Goal: Information Seeking & Learning: Learn about a topic

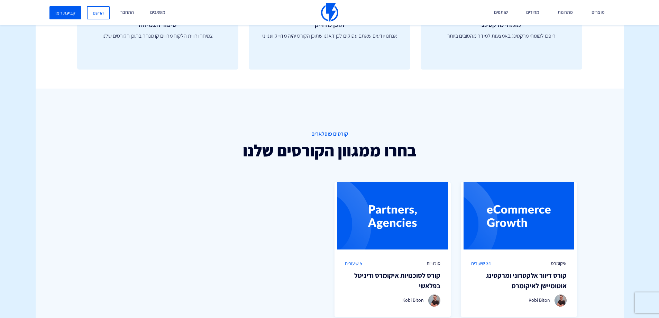
scroll to position [588, 0]
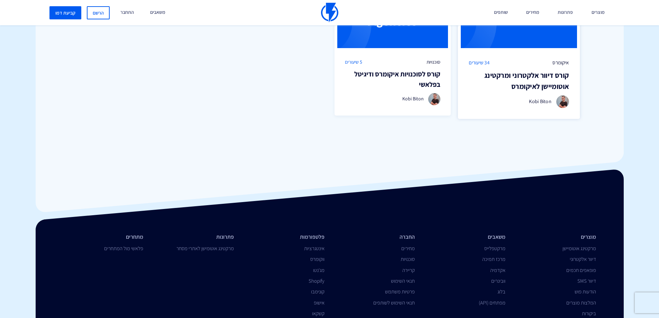
click at [538, 74] on h3 "קורס דיוור אלקטרוני ומרקטינג אוטומיישן לאיקומרס" at bounding box center [518, 81] width 100 height 22
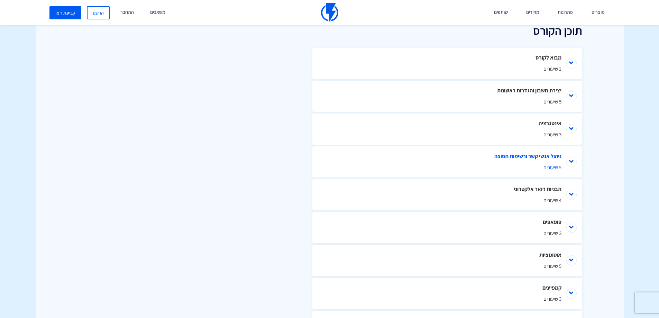
scroll to position [346, 0]
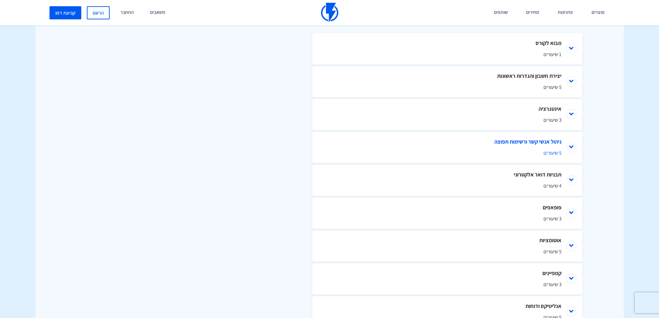
click at [568, 144] on li "ניהול אנשי קשר ורשימות תפוצה 5 שיעורים" at bounding box center [447, 147] width 270 height 31
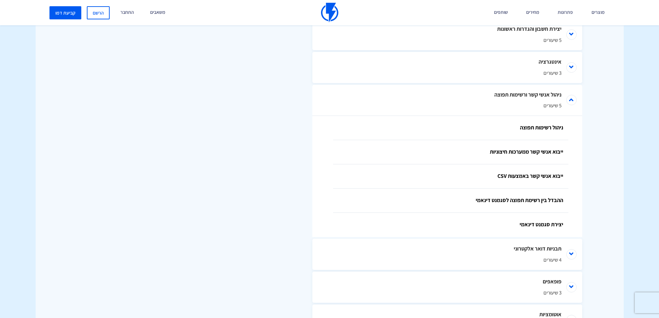
scroll to position [363, 0]
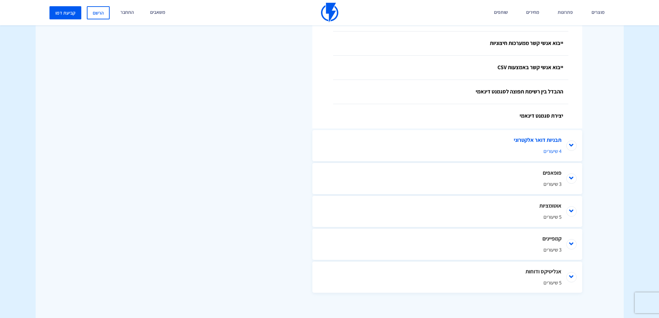
click at [574, 143] on li "תבניות דואר אלקטרוני 4 שיעורים" at bounding box center [447, 145] width 270 height 31
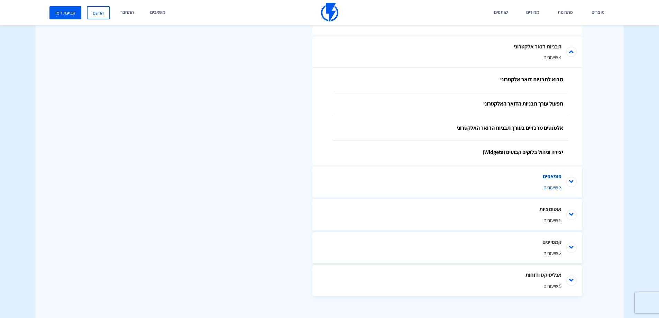
scroll to position [598, 0]
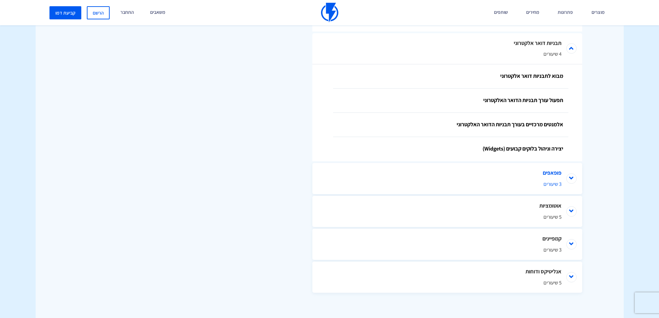
click at [573, 176] on li "פופאפים 3 שיעורים" at bounding box center [447, 178] width 270 height 31
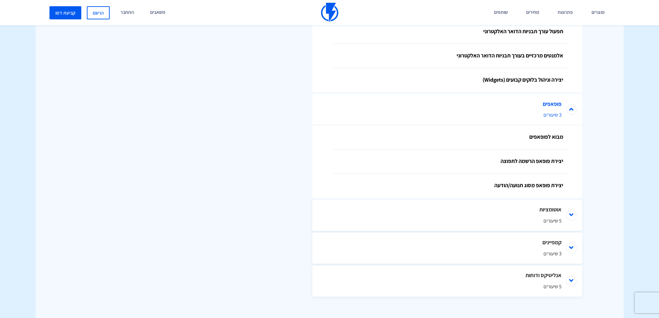
scroll to position [671, 0]
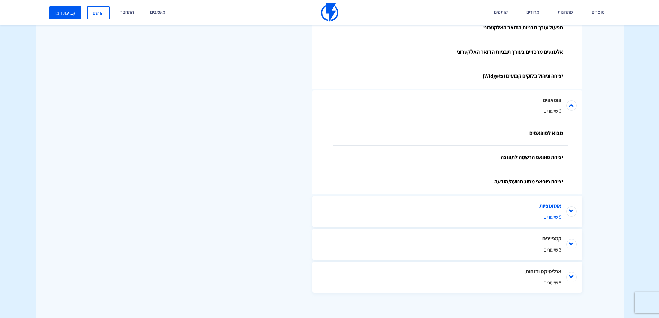
click at [573, 212] on li "אוטומציות 5 שיעורים" at bounding box center [447, 211] width 270 height 31
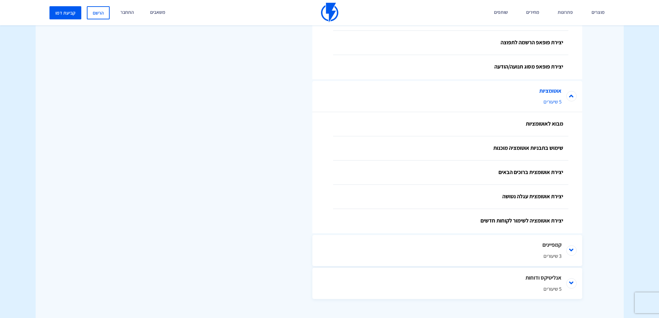
scroll to position [792, 0]
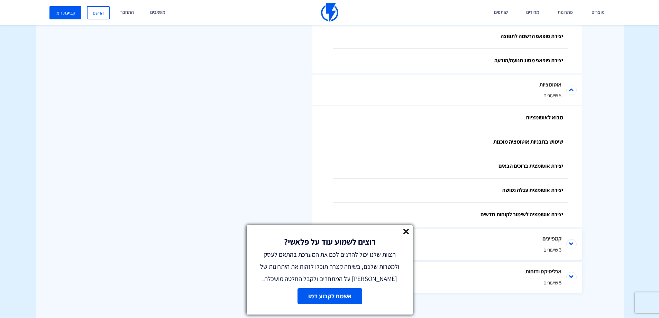
click at [407, 230] on line at bounding box center [405, 231] width 5 height 5
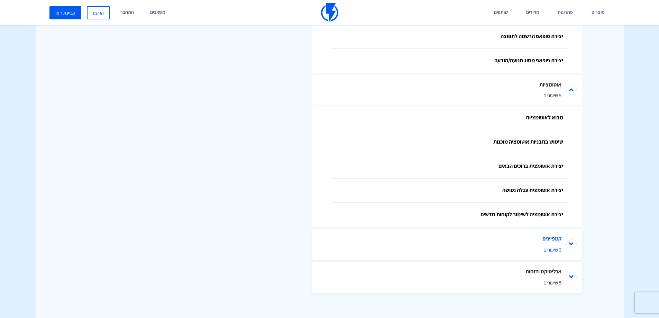
click at [571, 242] on li "קמפיינים 3 שיעורים" at bounding box center [447, 244] width 270 height 31
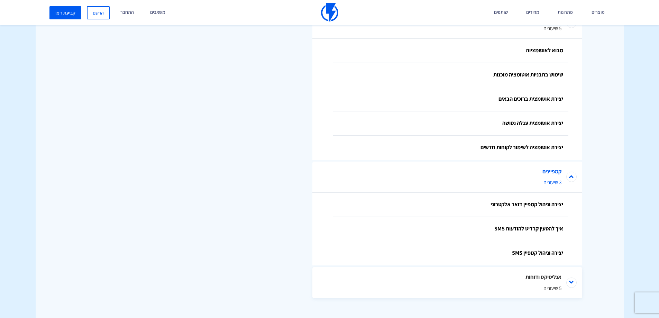
scroll to position [864, 0]
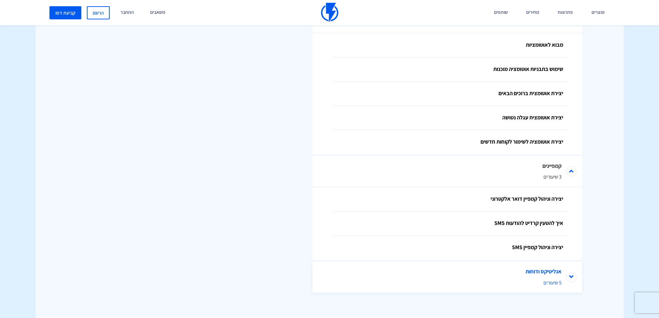
click at [568, 274] on li "אנליטיקס ודוחות 5 שיעורים" at bounding box center [447, 276] width 270 height 31
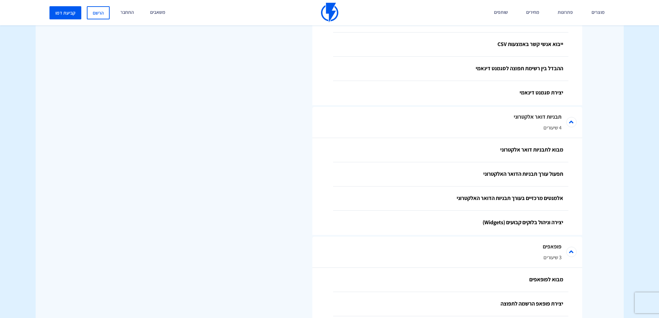
scroll to position [501, 0]
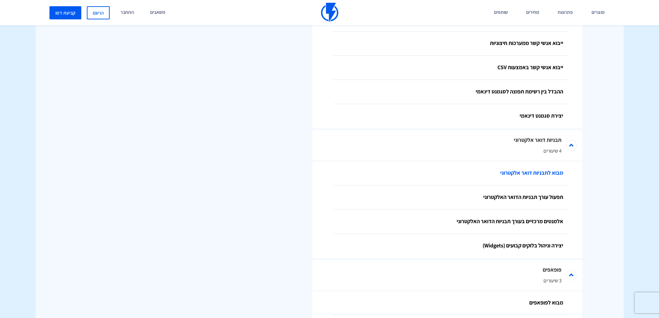
click at [519, 177] on link "מבוא לתבניות דואר אלקטרוני" at bounding box center [450, 173] width 235 height 24
